Goal: Task Accomplishment & Management: Manage account settings

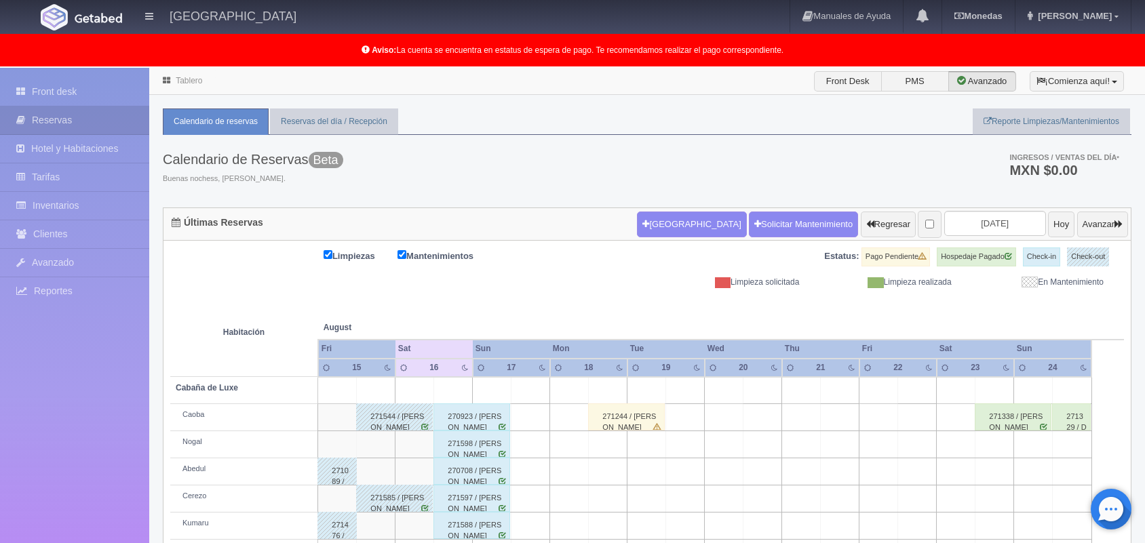
scroll to position [62, 0]
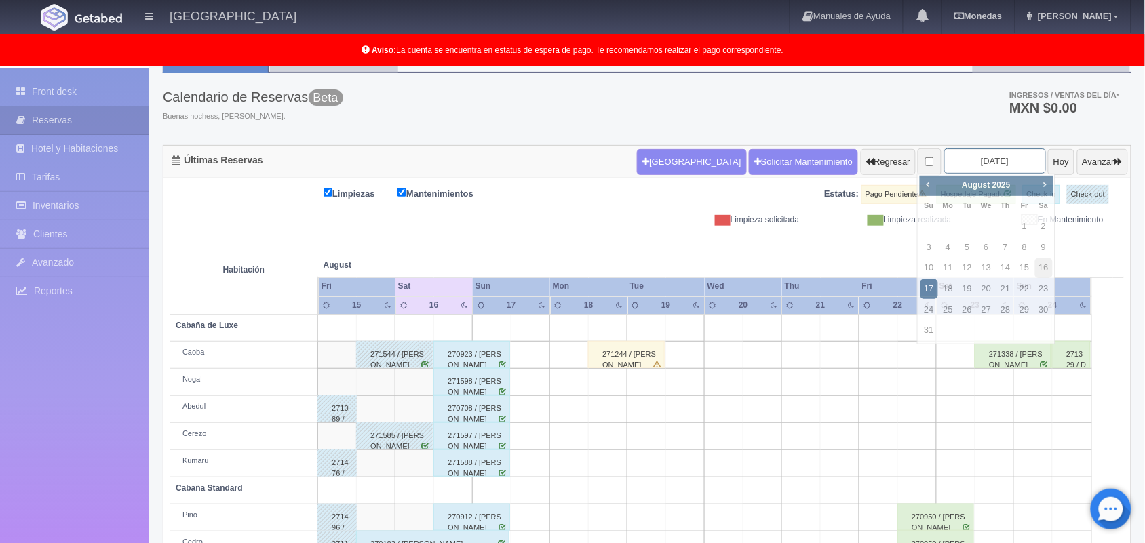
click at [977, 150] on input "2025-08-17" at bounding box center [995, 161] width 102 height 25
click at [1049, 180] on span "Next" at bounding box center [1044, 184] width 11 height 11
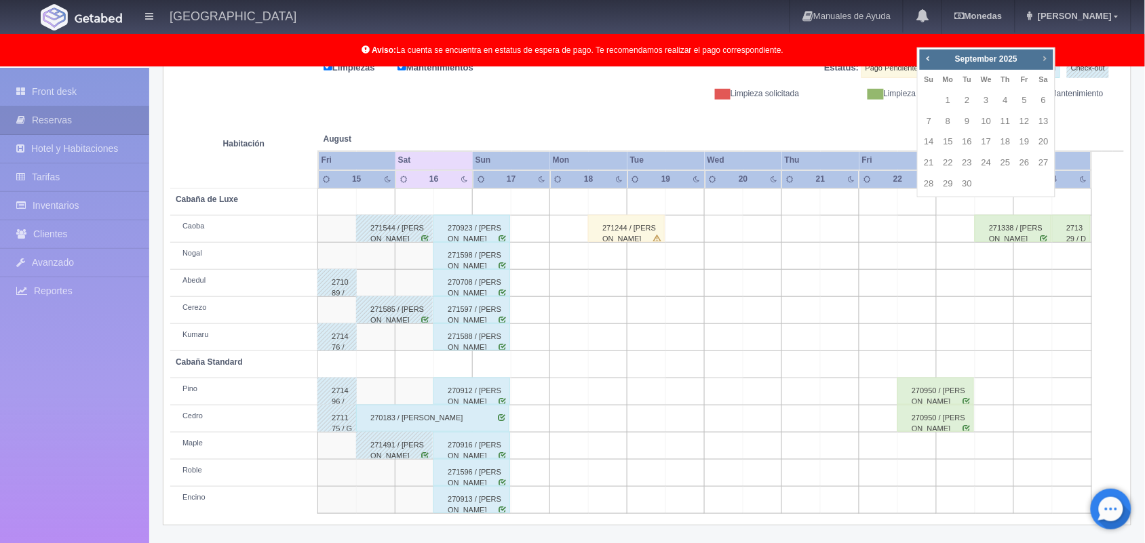
click at [1045, 55] on span "Next" at bounding box center [1044, 58] width 11 height 11
click at [1047, 161] on link "25" at bounding box center [1044, 163] width 18 height 20
type input "[DATE]"
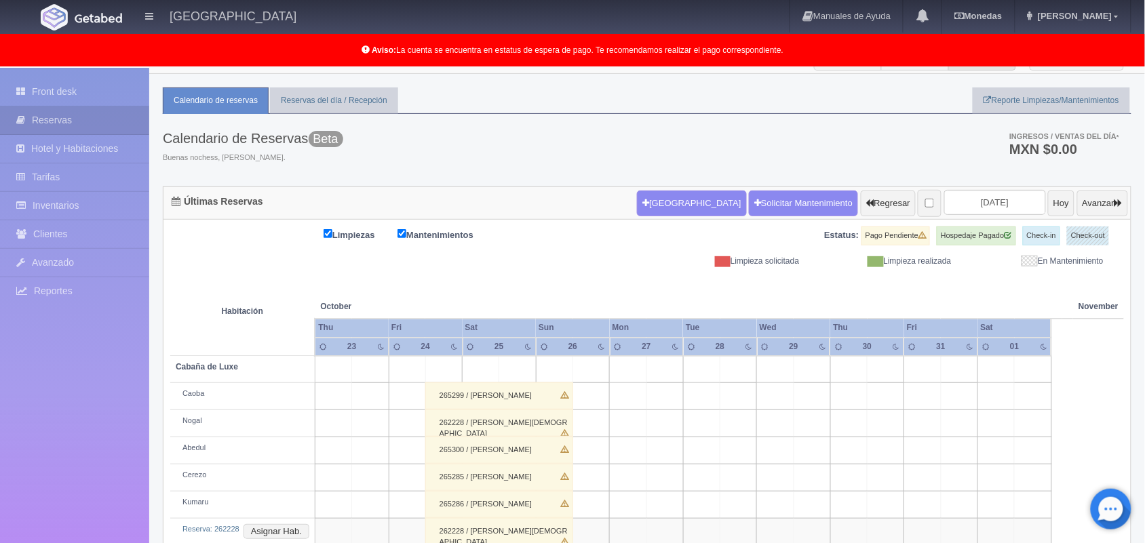
scroll to position [19, 0]
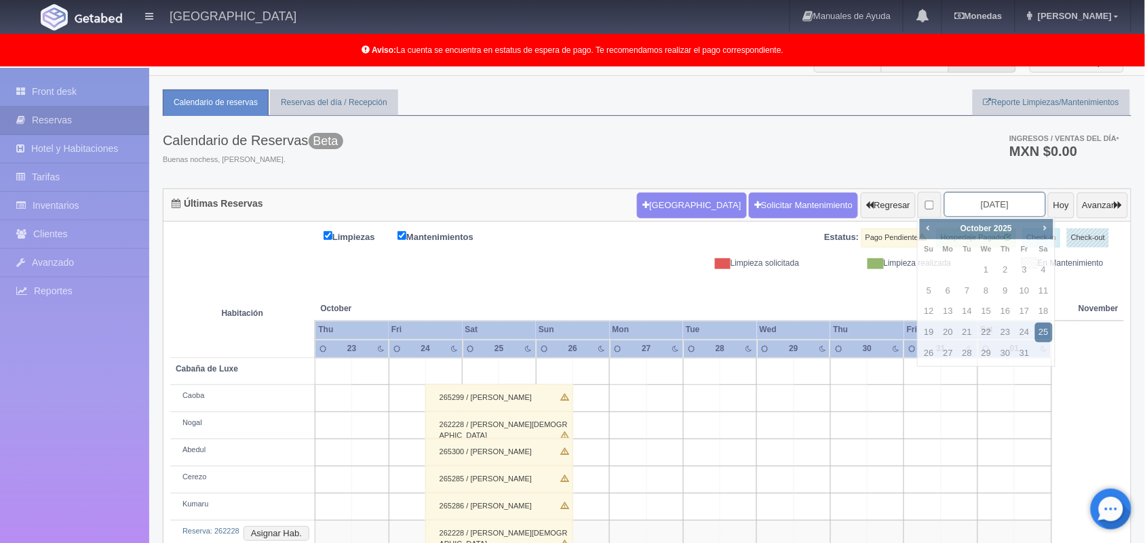
click at [960, 207] on input "[DATE]" at bounding box center [995, 204] width 102 height 25
click at [1042, 269] on link "4" at bounding box center [1044, 270] width 18 height 20
type input "[DATE]"
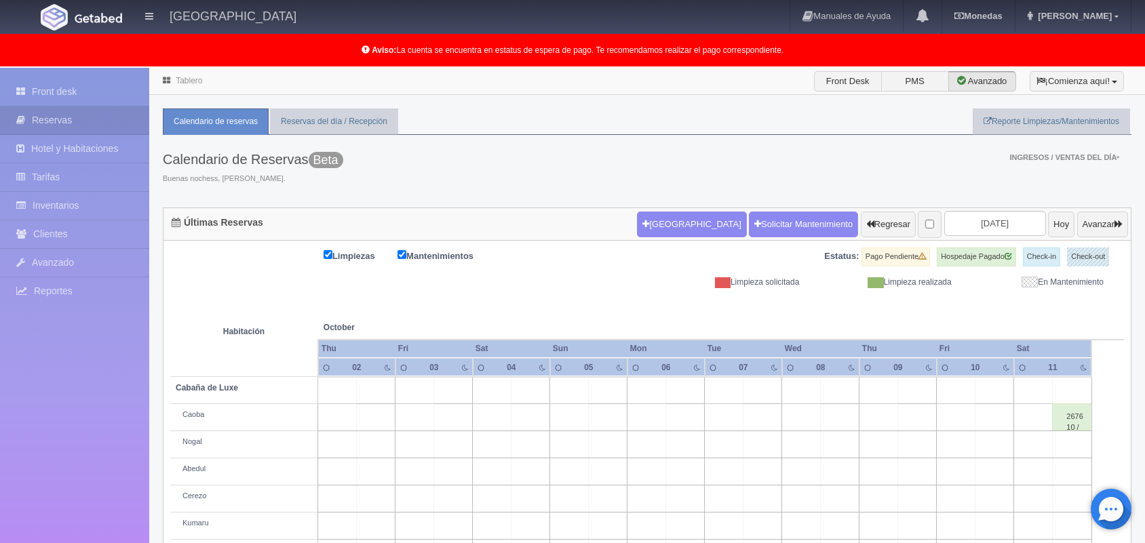
scroll to position [188, 0]
